Goal: Task Accomplishment & Management: Use online tool/utility

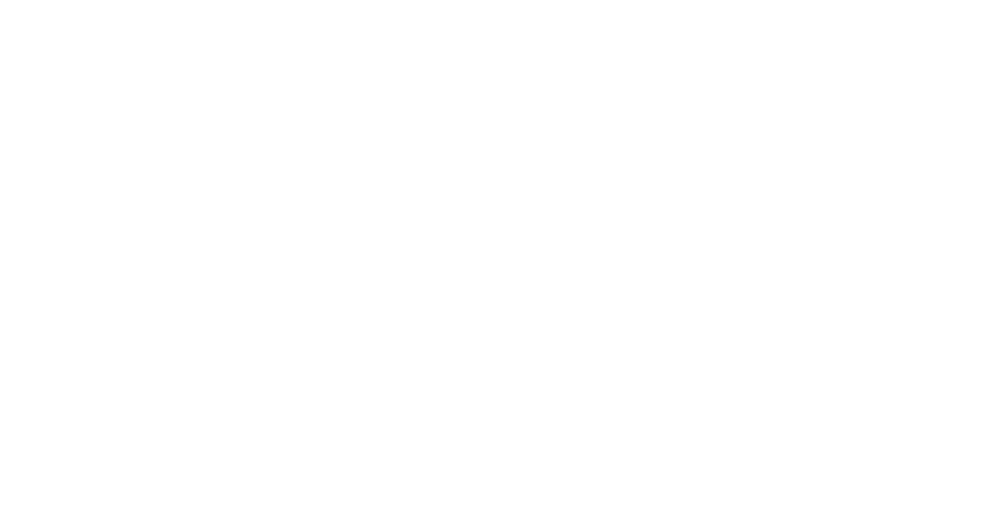
click at [603, 190] on div at bounding box center [491, 265] width 982 height 530
click at [596, 181] on div at bounding box center [491, 265] width 982 height 530
